Goal: Task Accomplishment & Management: Use online tool/utility

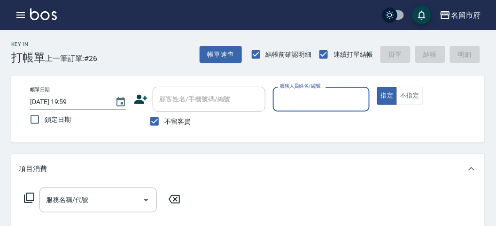
click at [311, 81] on div "帳單日期 [DATE] 19:59 鎖定日期 顧客姓名/手機號碼/編號 顧客姓名/手機號碼/編號 不留客資 服務人員姓名/編號 服務人員姓名/編號 指定 不指定" at bounding box center [248, 109] width 474 height 67
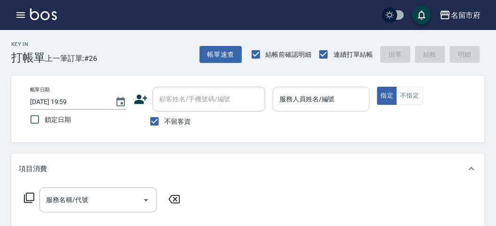
click at [309, 106] on input "服務人員姓名/編號" at bounding box center [321, 99] width 88 height 16
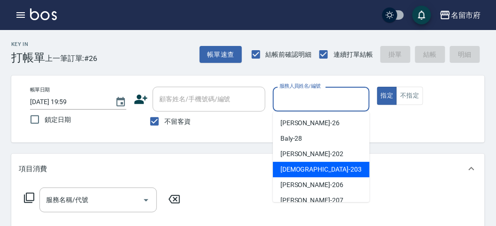
click at [289, 171] on span "聖德 -203" at bounding box center [320, 170] width 81 height 10
type input "聖德-203"
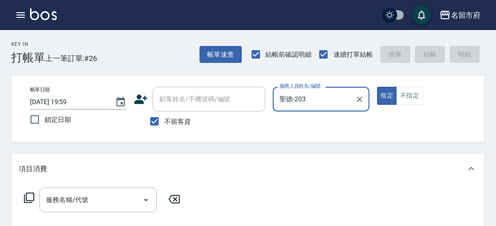
click at [26, 196] on icon at bounding box center [29, 198] width 10 height 10
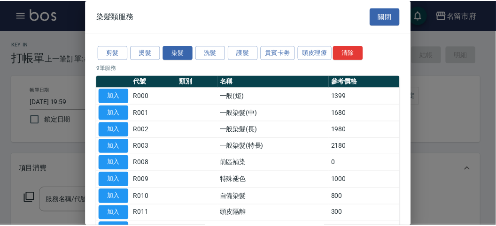
scroll to position [52, 0]
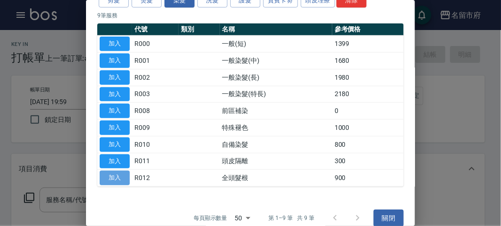
click at [122, 176] on button "加入" at bounding box center [115, 178] width 30 height 15
type input "全頭髮根(R012)"
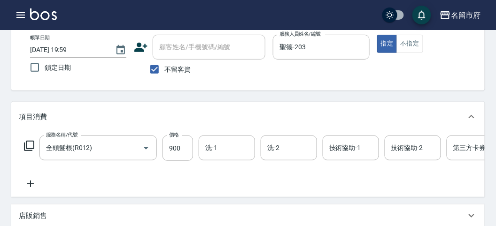
click at [28, 146] on icon at bounding box center [28, 145] width 11 height 11
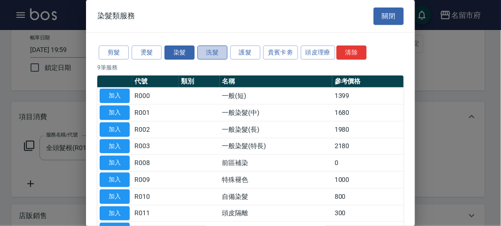
click at [210, 49] on button "洗髮" at bounding box center [212, 53] width 30 height 15
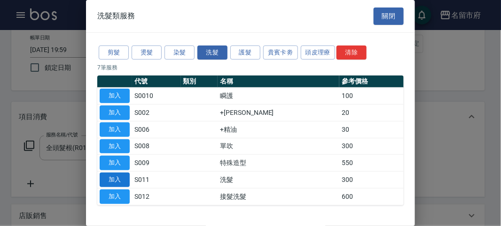
click at [107, 177] on button "加入" at bounding box center [115, 180] width 30 height 15
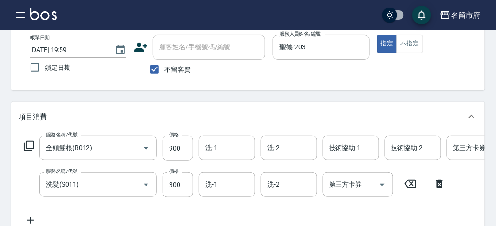
scroll to position [104, 0]
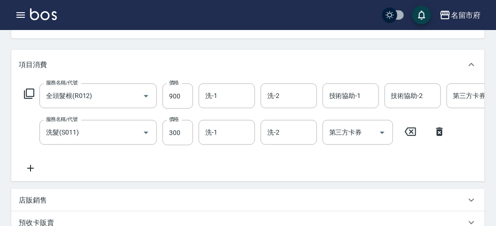
click at [158, 181] on div "服務名稱/代號 全頭髮根(R012) 服務名稱/代號 價格 900 價格 洗-1 洗-1 洗-2 洗-2 技術協助-1 技術協助-1 技術協助-2 技術協助-…" at bounding box center [248, 131] width 474 height 102
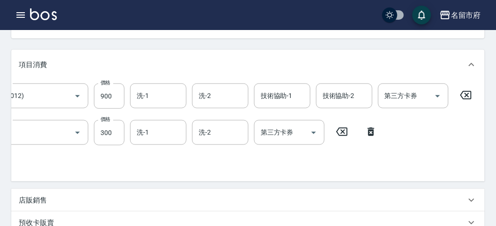
click at [468, 95] on icon at bounding box center [465, 95] width 23 height 11
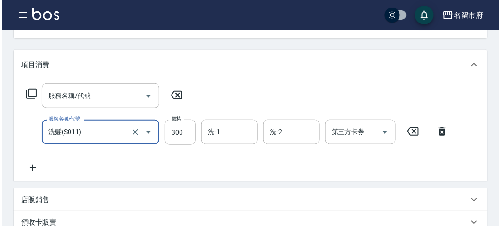
scroll to position [0, 0]
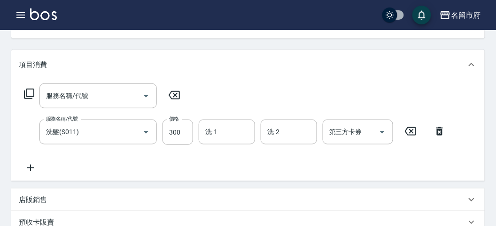
click at [197, 181] on div "項目消費 服務名稱/代號 服務名稱/代號 服務名稱/代號 洗髮(S011) 服務名稱/代號 價格 300 價格 洗-1 洗-1 洗-2 洗-2 第三方卡券 第…" at bounding box center [248, 164] width 474 height 229
drag, startPoint x: 199, startPoint y: 184, endPoint x: 72, endPoint y: 132, distance: 136.8
click at [145, 183] on div "項目消費 服務名稱/代號 服務名稱/代號 服務名稱/代號 洗髮(S011) 服務名稱/代號 價格 300 價格 洗-1 洗-1 洗-2 洗-2 第三方卡券 第…" at bounding box center [248, 164] width 474 height 229
click at [31, 95] on icon at bounding box center [28, 93] width 11 height 11
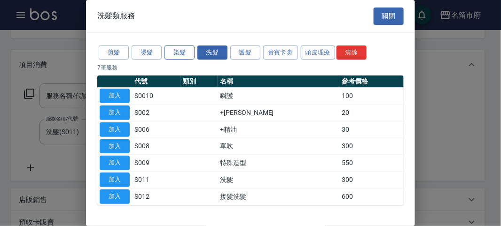
click at [174, 55] on button "染髮" at bounding box center [179, 53] width 30 height 15
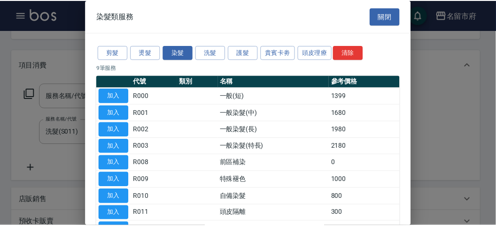
scroll to position [52, 0]
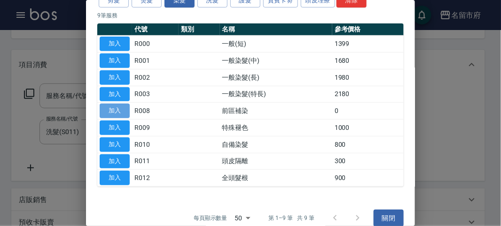
click at [116, 115] on button "加入" at bounding box center [115, 111] width 30 height 15
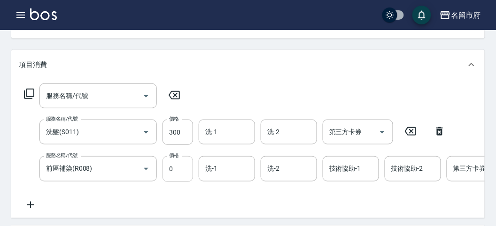
click at [185, 173] on input "0" at bounding box center [178, 168] width 31 height 25
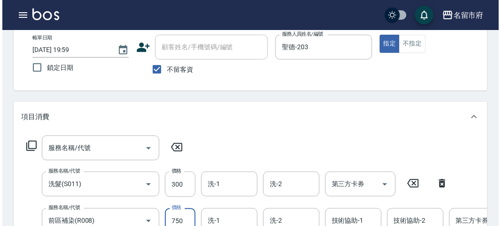
scroll to position [0, 0]
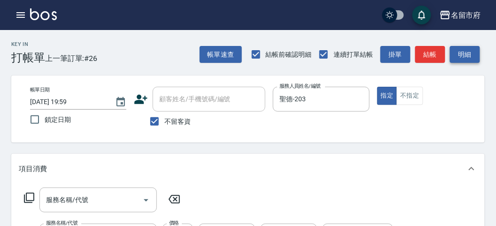
type input "750"
click at [468, 56] on button "明細" at bounding box center [465, 54] width 30 height 17
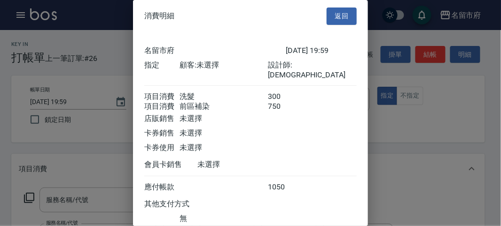
scroll to position [62, 0]
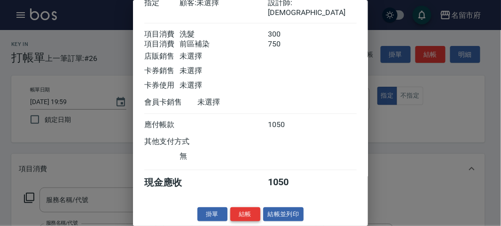
click at [244, 213] on button "結帳" at bounding box center [245, 215] width 30 height 15
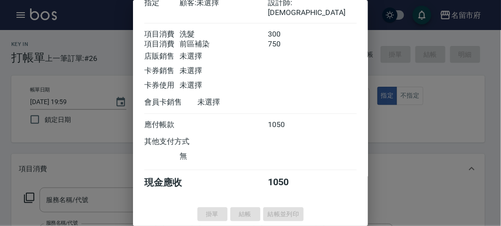
type input "[DATE] 20:54"
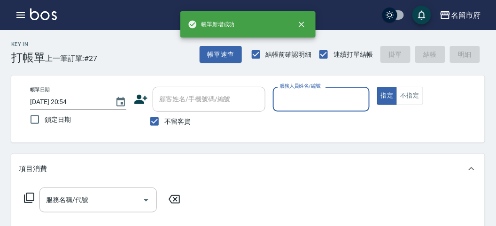
click at [295, 102] on input "服務人員姓名/編號" at bounding box center [321, 99] width 88 height 16
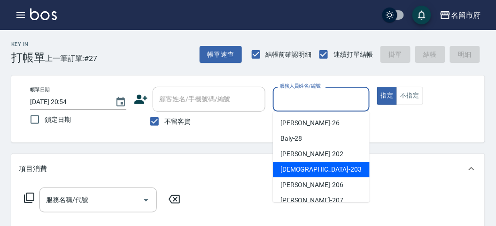
click at [295, 172] on span "聖德 -203" at bounding box center [320, 170] width 81 height 10
type input "聖德-203"
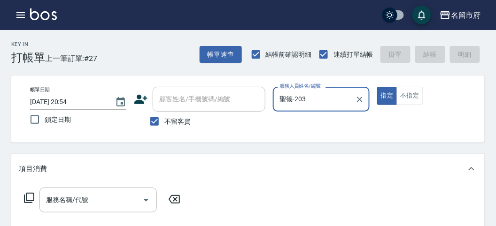
click at [26, 195] on icon at bounding box center [29, 198] width 10 height 10
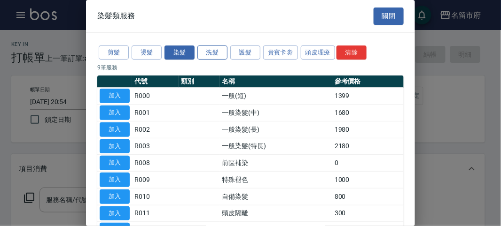
drag, startPoint x: 202, startPoint y: 47, endPoint x: 198, endPoint y: 53, distance: 7.0
click at [202, 47] on button "洗髮" at bounding box center [212, 53] width 30 height 15
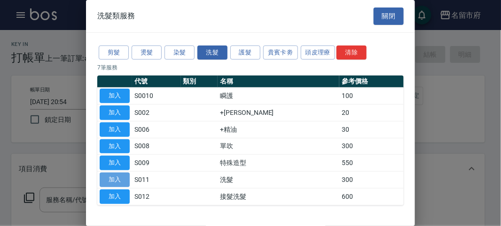
click at [104, 179] on button "加入" at bounding box center [115, 180] width 30 height 15
type input "洗髮(S011)"
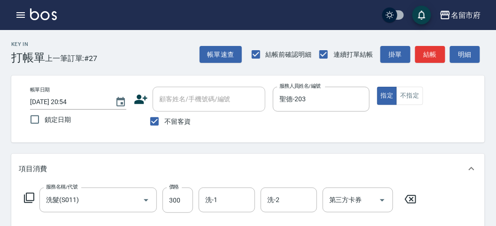
click at [31, 192] on div "服務名稱/代號 洗髮(S011) 服務名稱/代號 價格 300 價格 洗-1 洗-1 洗-2 洗-2 第三方卡券 第三方卡券" at bounding box center [221, 200] width 404 height 25
click at [29, 195] on icon at bounding box center [28, 198] width 11 height 11
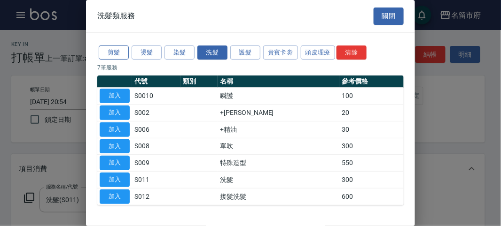
click at [112, 53] on button "剪髮" at bounding box center [114, 53] width 30 height 15
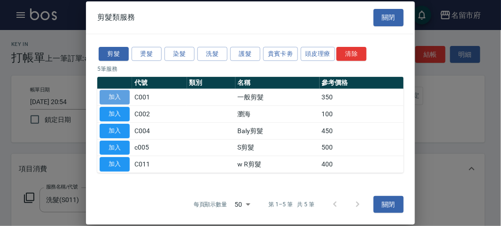
click at [111, 103] on button "加入" at bounding box center [115, 97] width 30 height 15
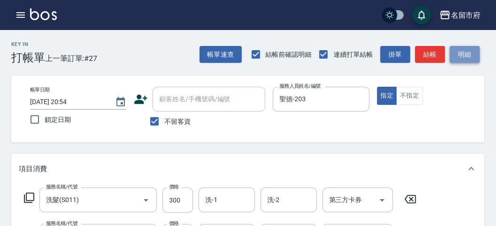
click at [464, 56] on button "明細" at bounding box center [465, 54] width 30 height 17
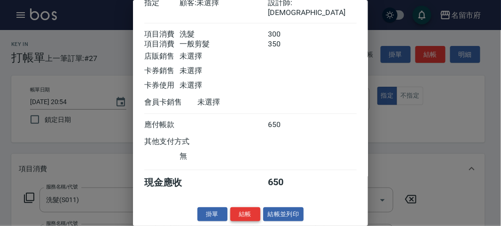
click at [253, 216] on button "結帳" at bounding box center [245, 215] width 30 height 15
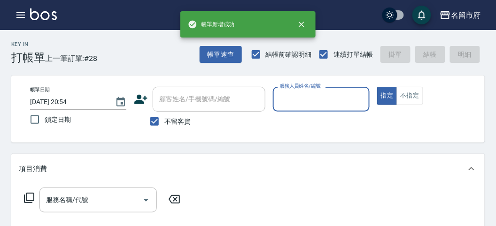
click at [306, 102] on input "服務人員姓名/編號" at bounding box center [321, 99] width 88 height 16
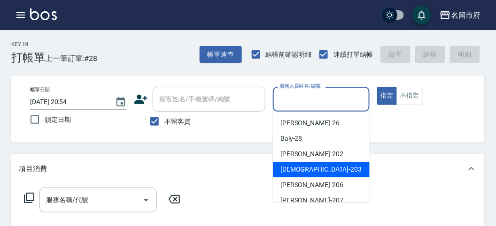
drag, startPoint x: 287, startPoint y: 171, endPoint x: 49, endPoint y: 171, distance: 238.2
click at [284, 171] on span "聖德 -203" at bounding box center [320, 170] width 81 height 10
type input "聖德-203"
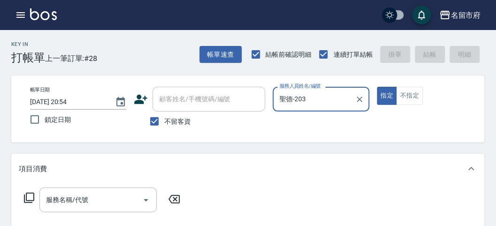
click at [31, 196] on icon at bounding box center [28, 198] width 11 height 11
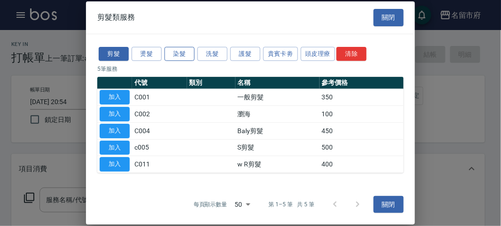
click at [176, 56] on button "染髮" at bounding box center [179, 54] width 30 height 15
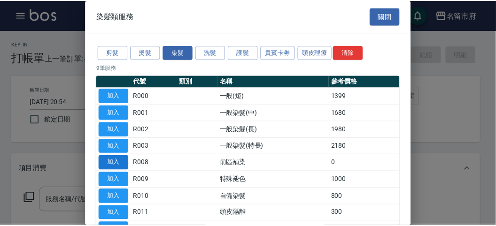
scroll to position [52, 0]
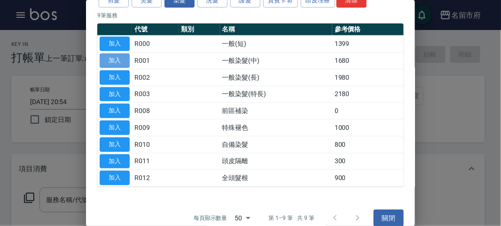
click at [110, 61] on button "加入" at bounding box center [115, 61] width 30 height 15
type input "一般染髮(中)(R001)"
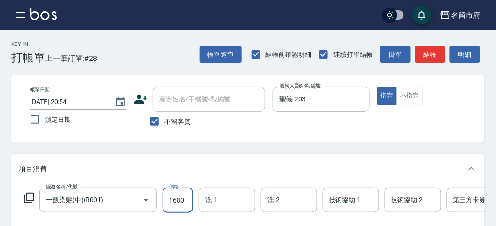
click at [172, 194] on input "1680" at bounding box center [178, 200] width 31 height 25
type input "2280"
click at [228, 199] on input "洗-1" at bounding box center [227, 200] width 48 height 16
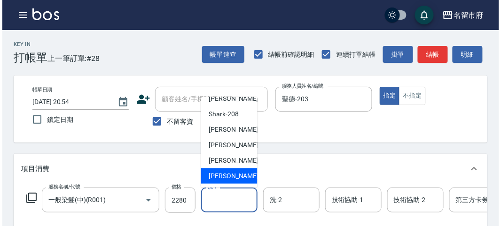
scroll to position [0, 0]
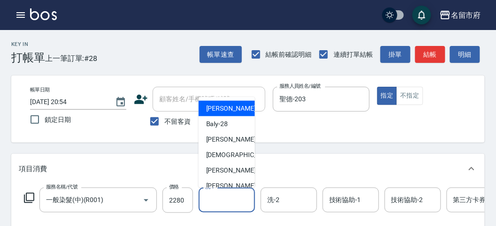
click at [225, 110] on span "[PERSON_NAME] -26" at bounding box center [235, 109] width 59 height 10
type input "[PERSON_NAME]-26"
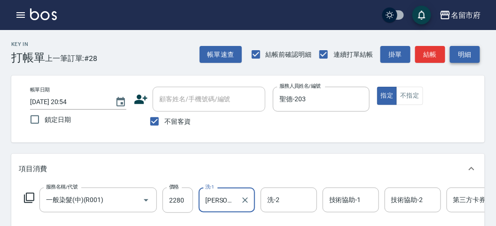
drag, startPoint x: 472, startPoint y: 54, endPoint x: 359, endPoint y: 113, distance: 127.3
click at [472, 54] on button "明細" at bounding box center [465, 54] width 30 height 17
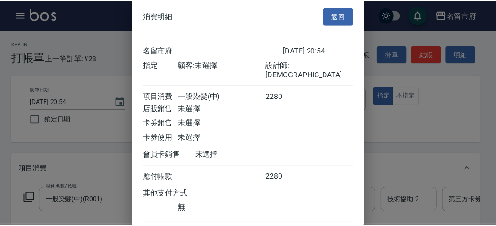
scroll to position [52, 0]
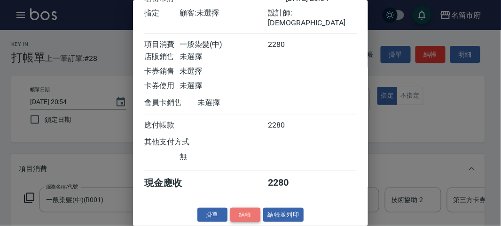
click at [243, 212] on button "結帳" at bounding box center [245, 215] width 30 height 15
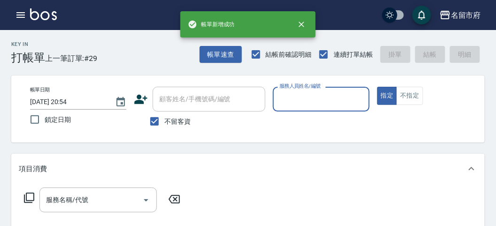
click at [302, 107] on input "服務人員姓名/編號" at bounding box center [321, 99] width 88 height 16
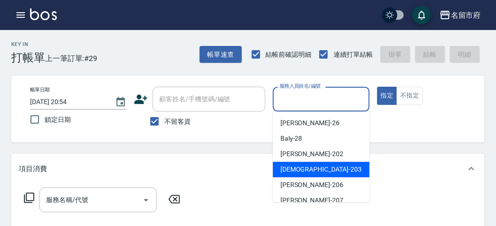
click at [290, 170] on span "聖德 -203" at bounding box center [320, 170] width 81 height 10
type input "聖德-203"
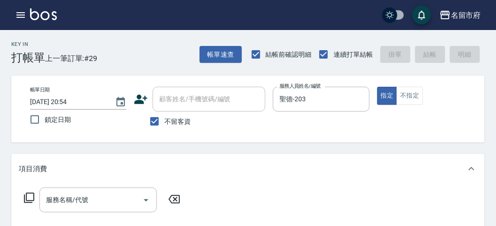
click at [26, 195] on icon at bounding box center [28, 198] width 11 height 11
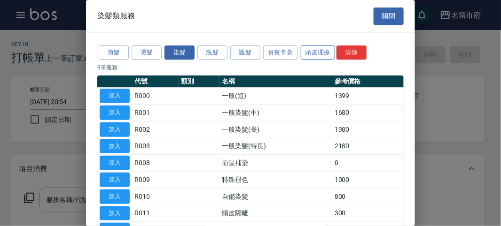
drag, startPoint x: 315, startPoint y: 52, endPoint x: 302, endPoint y: 56, distance: 13.7
click at [314, 52] on button "頭皮理療" at bounding box center [318, 53] width 35 height 15
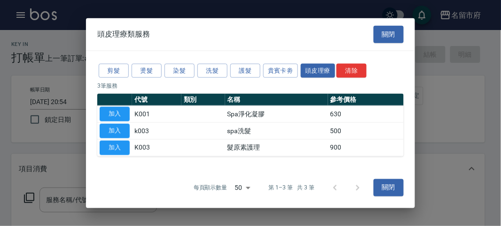
click at [113, 127] on button "加入" at bounding box center [115, 131] width 30 height 15
type input "spa洗髮(k003)"
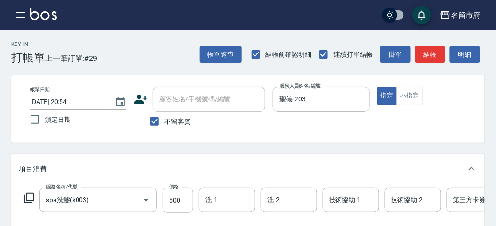
click at [29, 196] on icon at bounding box center [28, 198] width 11 height 11
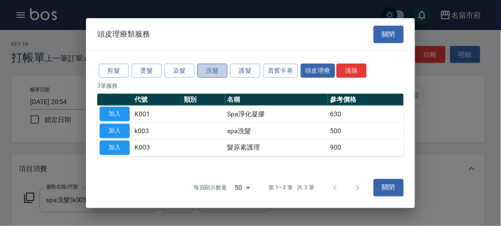
click at [204, 71] on button "洗髮" at bounding box center [212, 70] width 30 height 15
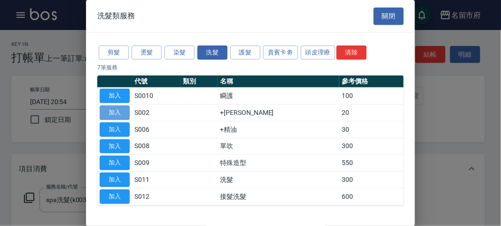
click at [113, 116] on button "加入" at bounding box center [115, 113] width 30 height 15
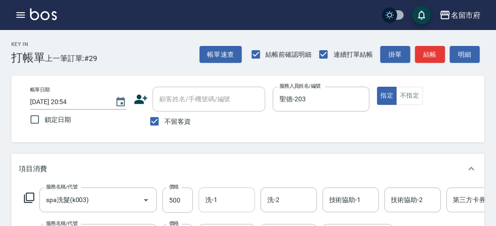
click at [225, 190] on div "洗-1" at bounding box center [227, 200] width 56 height 25
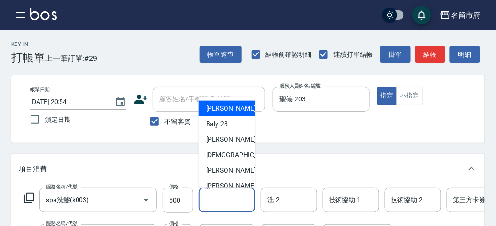
click at [222, 113] on span "[PERSON_NAME] -26" at bounding box center [235, 109] width 59 height 10
type input "[PERSON_NAME]-26"
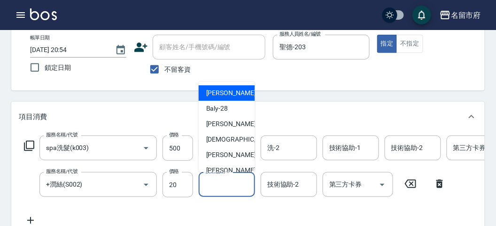
click at [217, 184] on input "技術協助-1" at bounding box center [227, 185] width 48 height 16
drag, startPoint x: 229, startPoint y: 99, endPoint x: 306, endPoint y: 109, distance: 77.7
click at [230, 98] on div "[PERSON_NAME] -26" at bounding box center [227, 93] width 56 height 16
type input "[PERSON_NAME]-26"
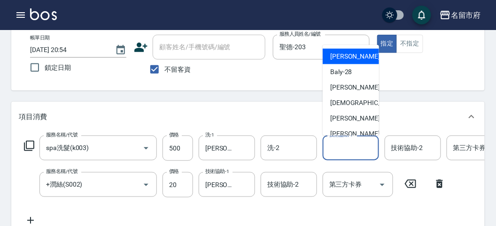
drag, startPoint x: 360, startPoint y: 155, endPoint x: 360, endPoint y: 134, distance: 20.7
click at [360, 154] on input "技術協助-1" at bounding box center [351, 148] width 48 height 16
click at [336, 61] on span "[PERSON_NAME] -26" at bounding box center [359, 57] width 59 height 10
type input "[PERSON_NAME]-26"
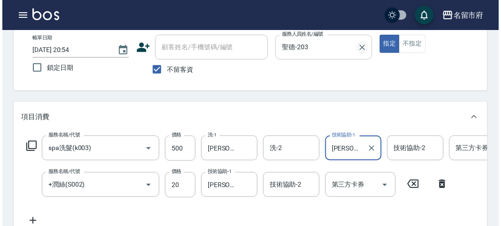
scroll to position [0, 0]
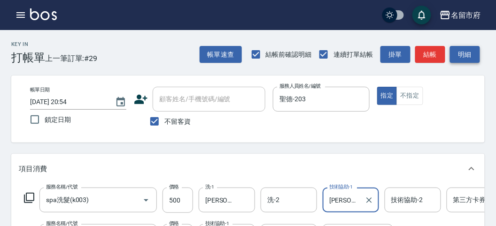
click at [452, 59] on button "明細" at bounding box center [465, 54] width 30 height 17
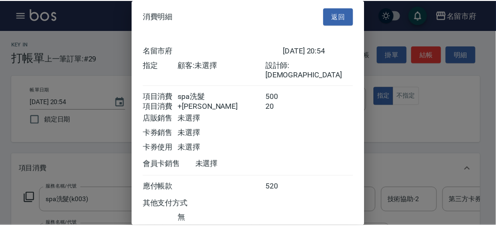
scroll to position [62, 0]
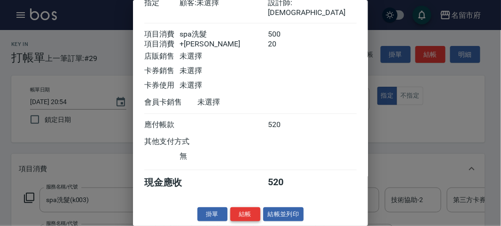
click at [245, 215] on button "結帳" at bounding box center [245, 215] width 30 height 15
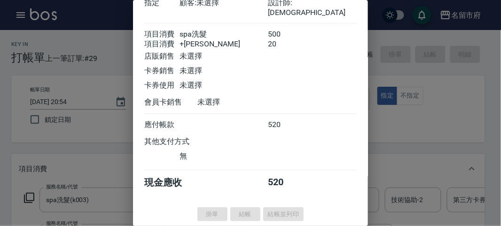
type input "[DATE] 20:55"
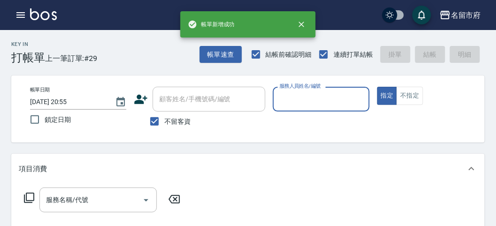
click at [305, 106] on input "服務人員姓名/編號" at bounding box center [321, 99] width 88 height 16
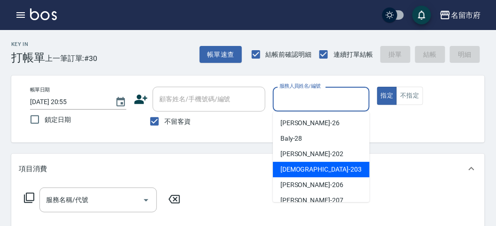
click at [287, 172] on span "聖德 -203" at bounding box center [320, 170] width 81 height 10
type input "聖德-203"
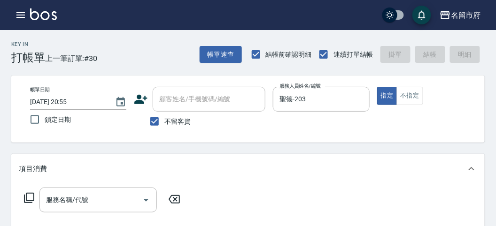
click at [29, 194] on icon at bounding box center [29, 198] width 10 height 10
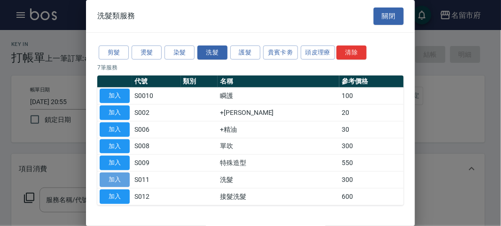
click at [114, 177] on button "加入" at bounding box center [115, 180] width 30 height 15
type input "洗髮(S011)"
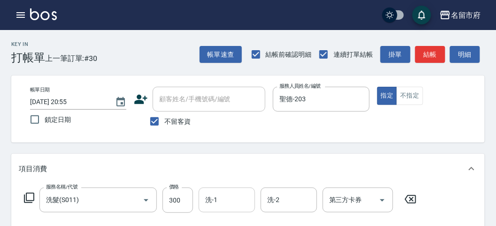
click at [215, 198] on div "洗-1 洗-1" at bounding box center [227, 200] width 56 height 25
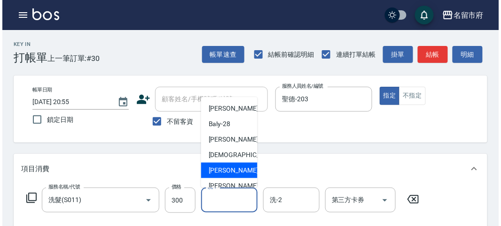
scroll to position [52, 0]
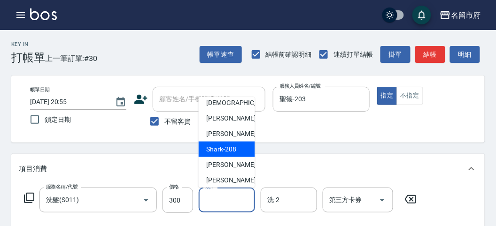
click at [221, 153] on span "Shark -208" at bounding box center [221, 150] width 30 height 10
type input "Shark-208"
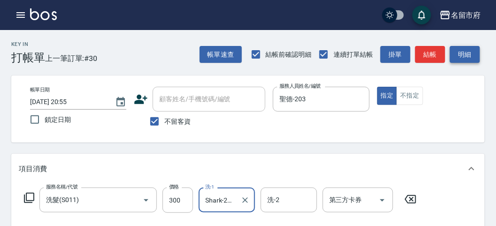
click at [466, 51] on button "明細" at bounding box center [465, 54] width 30 height 17
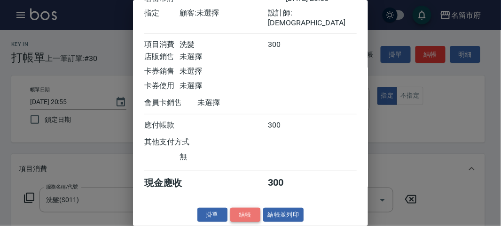
click at [240, 215] on button "結帳" at bounding box center [245, 215] width 30 height 15
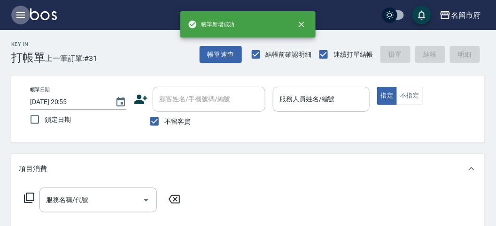
click at [24, 12] on icon "button" at bounding box center [20, 15] width 8 height 6
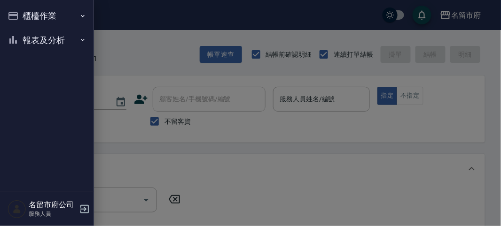
click at [28, 36] on button "報表及分析" at bounding box center [47, 40] width 86 height 24
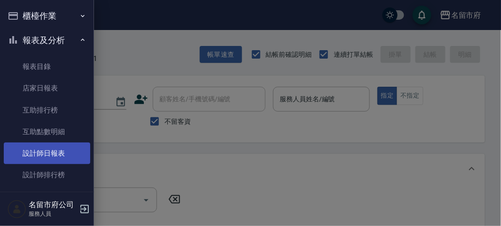
click at [27, 150] on link "設計師日報表" at bounding box center [47, 154] width 86 height 22
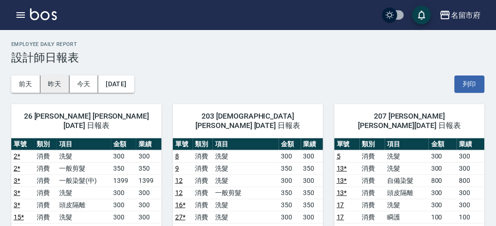
click at [58, 87] on button "昨天" at bounding box center [54, 84] width 29 height 17
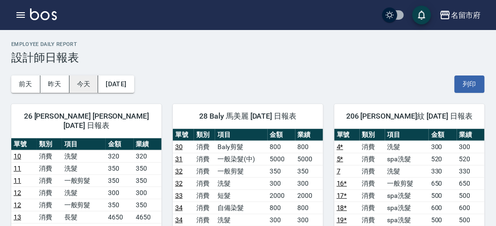
click at [83, 89] on button "今天" at bounding box center [84, 84] width 29 height 17
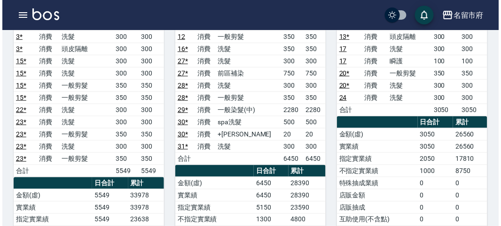
scroll to position [104, 0]
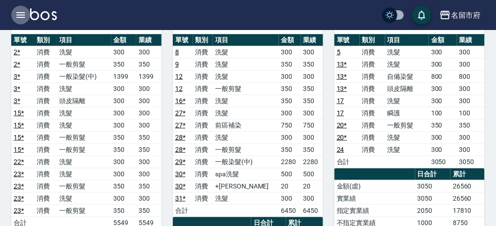
click at [19, 13] on icon "button" at bounding box center [20, 14] width 11 height 11
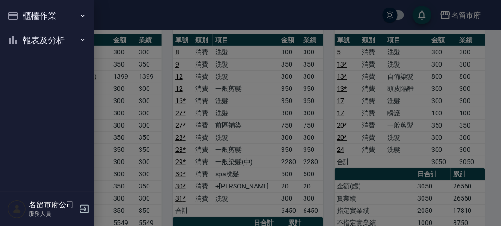
click at [21, 39] on button "報表及分析" at bounding box center [47, 40] width 86 height 24
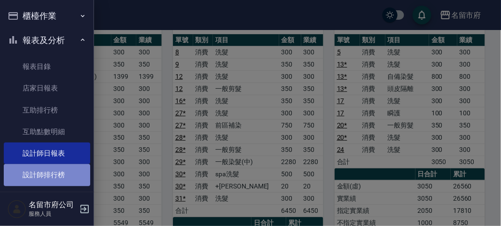
click at [66, 174] on link "設計師排行榜" at bounding box center [47, 175] width 86 height 22
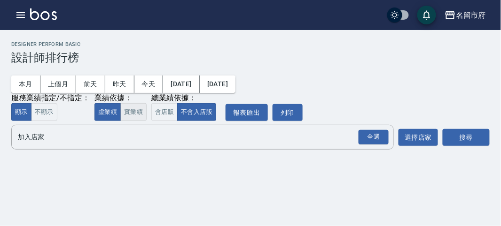
drag, startPoint x: 132, startPoint y: 114, endPoint x: 310, endPoint y: 105, distance: 177.8
click at [134, 113] on button "實業績" at bounding box center [133, 112] width 26 height 18
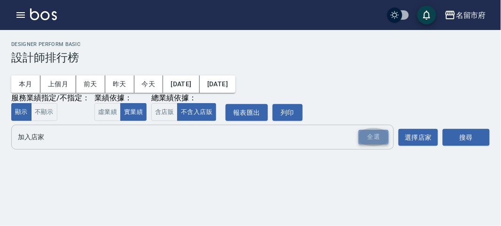
click at [372, 136] on div "全選" at bounding box center [373, 137] width 30 height 15
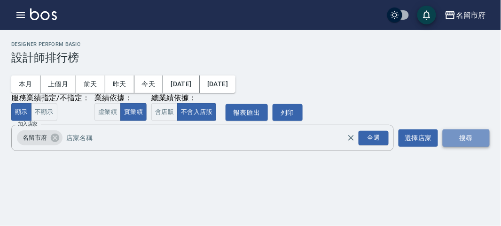
click at [468, 134] on button "搜尋" at bounding box center [466, 138] width 47 height 17
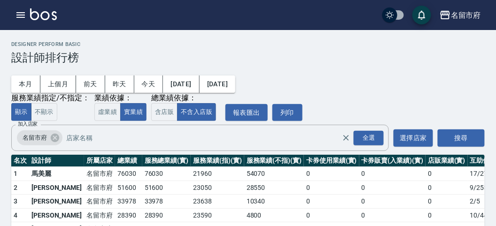
scroll to position [52, 0]
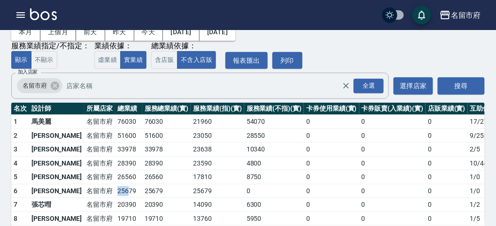
drag, startPoint x: 81, startPoint y: 187, endPoint x: 95, endPoint y: 189, distance: 14.7
click at [95, 189] on tr "6 [PERSON_NAME] [GEOGRAPHIC_DATA] 25679 25679 25679 0 0 0 0 1 / 0" at bounding box center [271, 191] width 520 height 14
click at [115, 189] on td "25679" at bounding box center [128, 191] width 27 height 14
click at [84, 178] on td "名留市府" at bounding box center [99, 178] width 31 height 14
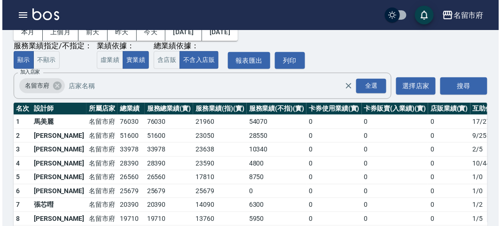
scroll to position [82, 0]
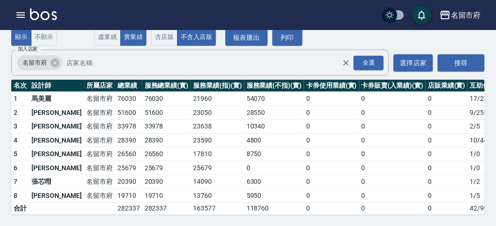
click at [13, 6] on div "名留市府 登出" at bounding box center [248, 15] width 496 height 30
click at [14, 10] on button "button" at bounding box center [20, 15] width 19 height 19
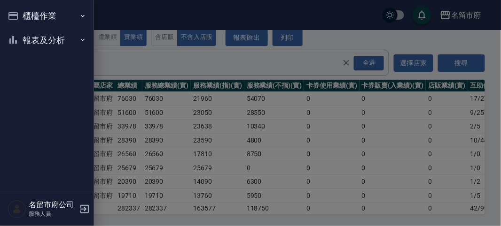
click at [14, 10] on button "櫃檯作業" at bounding box center [47, 16] width 86 height 24
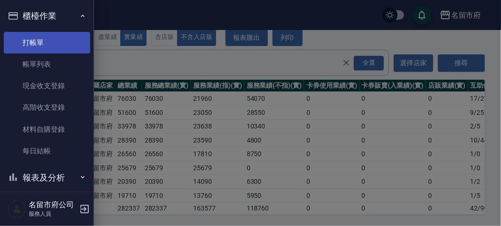
click at [27, 40] on link "打帳單" at bounding box center [47, 43] width 86 height 22
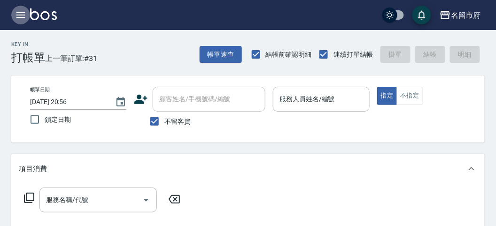
click at [19, 15] on icon "button" at bounding box center [20, 15] width 8 height 6
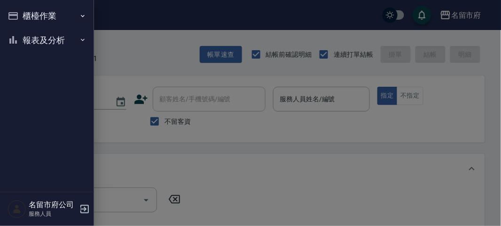
click at [41, 39] on button "報表及分析" at bounding box center [47, 40] width 86 height 24
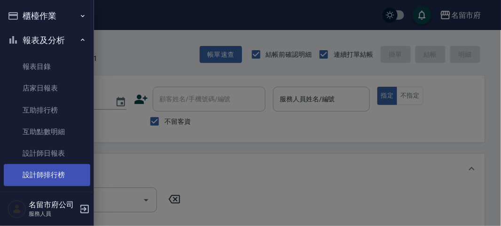
click at [62, 179] on link "設計師排行榜" at bounding box center [47, 175] width 86 height 22
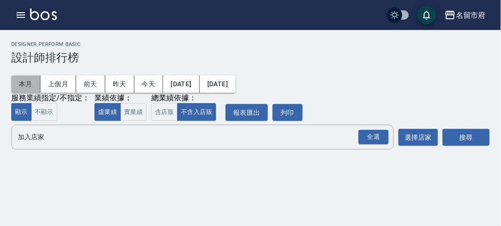
click at [23, 83] on button "本月" at bounding box center [25, 84] width 29 height 17
click at [374, 139] on div "全選" at bounding box center [373, 137] width 30 height 15
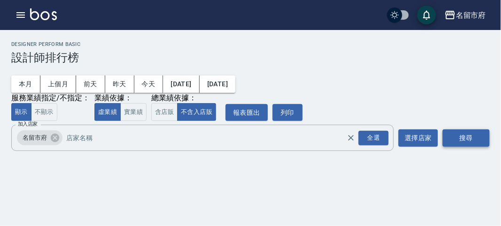
click at [480, 138] on button "搜尋" at bounding box center [466, 138] width 47 height 17
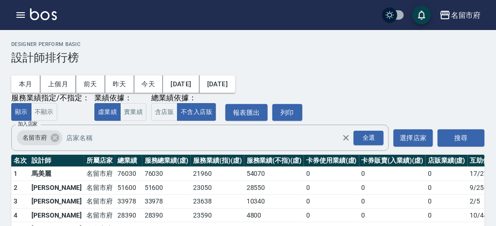
scroll to position [82, 0]
